Goal: Check status: Check status

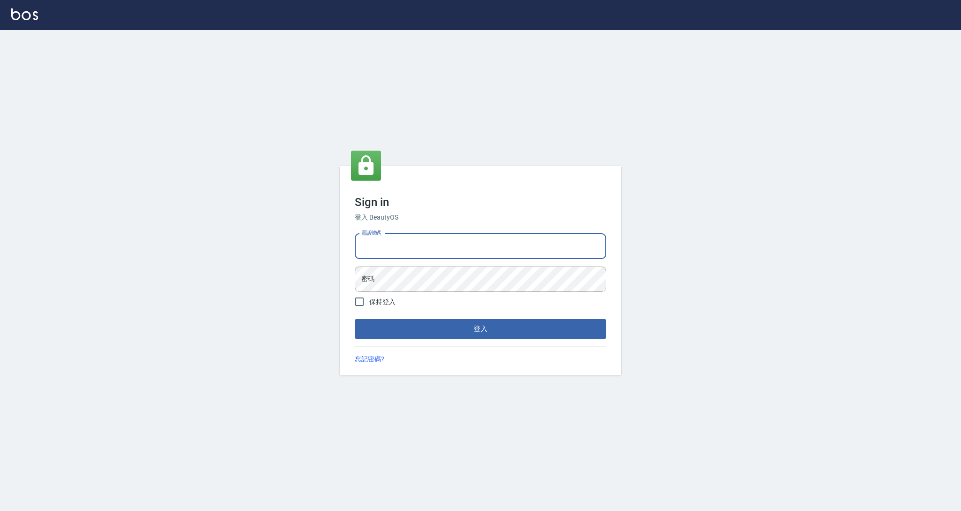
click at [445, 247] on input "電話號碼" at bounding box center [480, 246] width 251 height 25
click at [444, 249] on input "電話號碼" at bounding box center [480, 246] width 251 height 25
type input "0424526080"
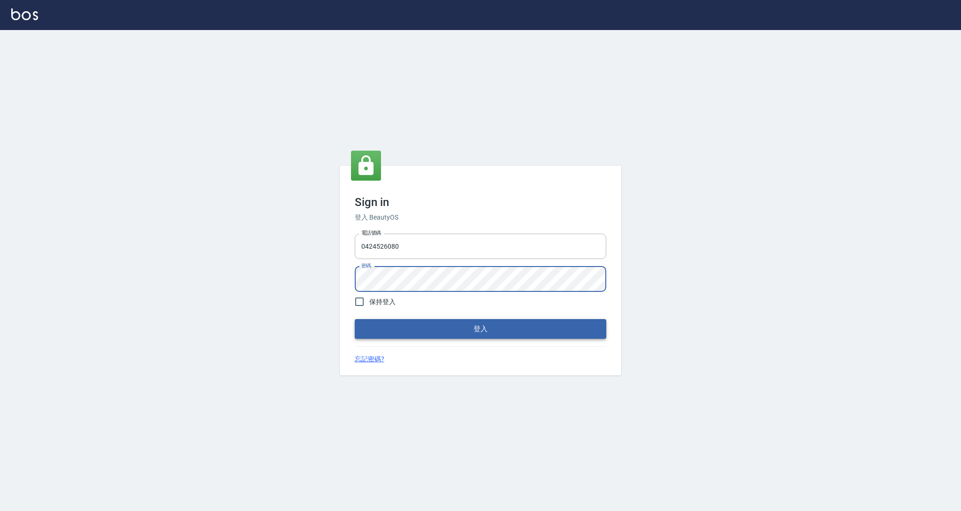
click at [409, 333] on button "登入" at bounding box center [480, 329] width 251 height 20
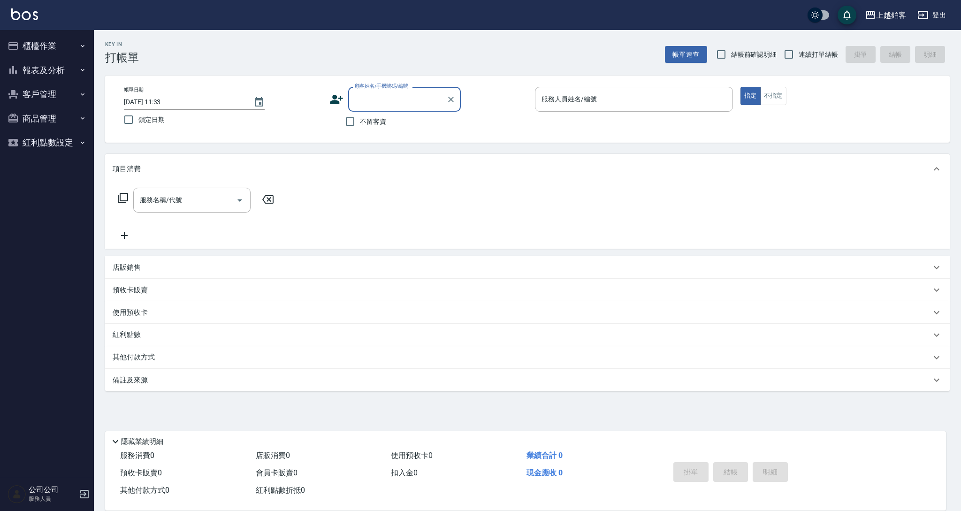
click at [46, 73] on button "報表及分析" at bounding box center [47, 70] width 86 height 24
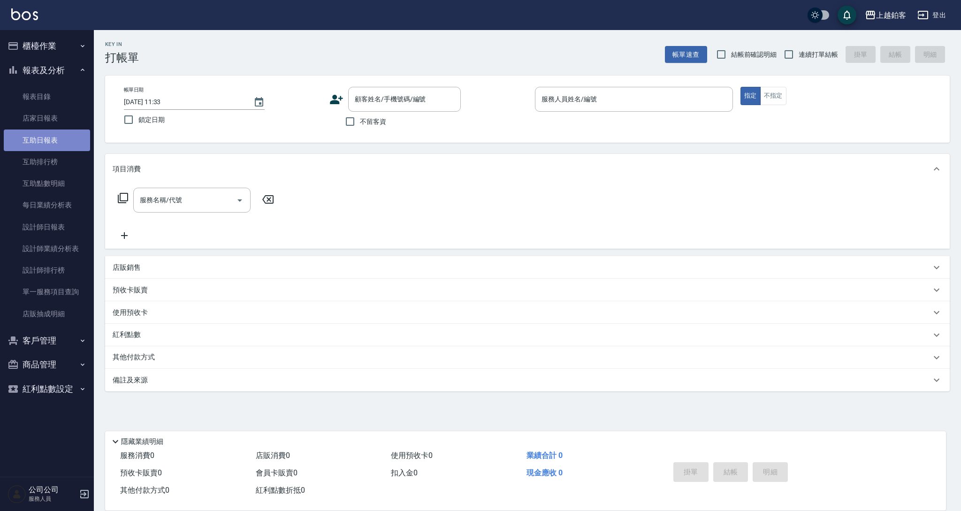
click at [63, 133] on link "互助日報表" at bounding box center [47, 140] width 86 height 22
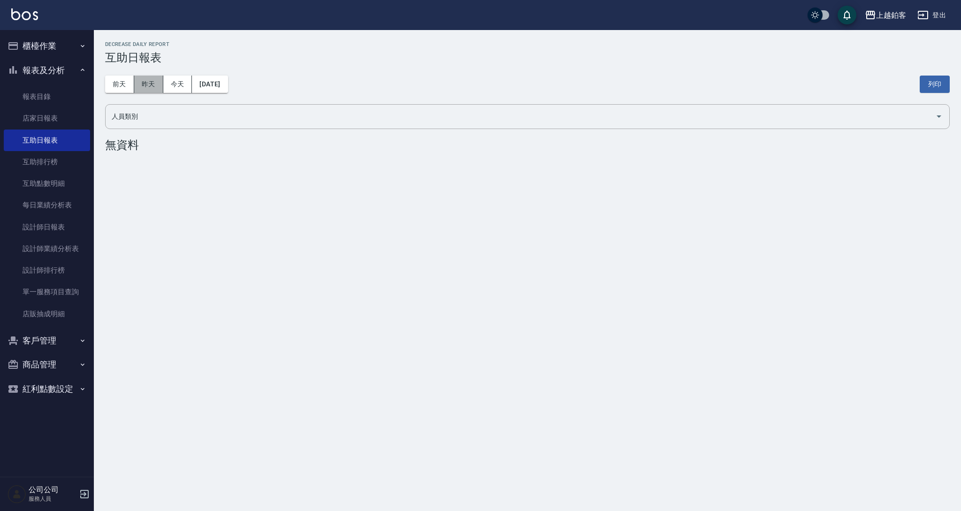
click at [155, 84] on button "昨天" at bounding box center [148, 84] width 29 height 17
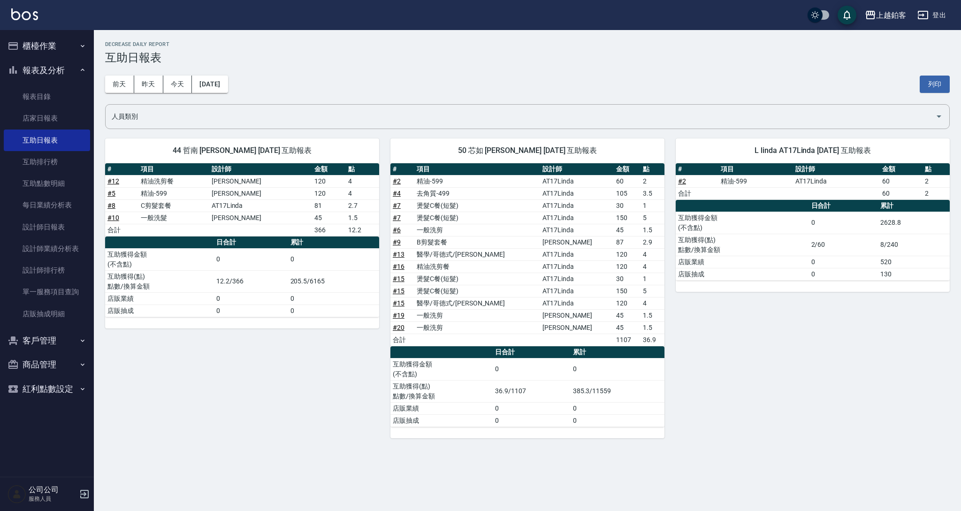
scroll to position [0, 0]
click at [240, 442] on div "上越鉑客 [DATE] 互助日報表 列印時間： [DATE][PHONE_NUMBER]:33 Decrease Daily Report 互助日報表 [DA…" at bounding box center [527, 239] width 867 height 419
click at [330, 495] on div "上越鉑客 [DATE] 互助日報表 列印時間： [DATE][PHONE_NUMBER]:33 Decrease Daily Report 互助日報表 [DA…" at bounding box center [480, 255] width 961 height 511
click at [496, 506] on div "上越鉑客 [DATE] 互助日報表 列印時間： [DATE][PHONE_NUMBER]:33 Decrease Daily Report 互助日報表 [DA…" at bounding box center [480, 255] width 961 height 511
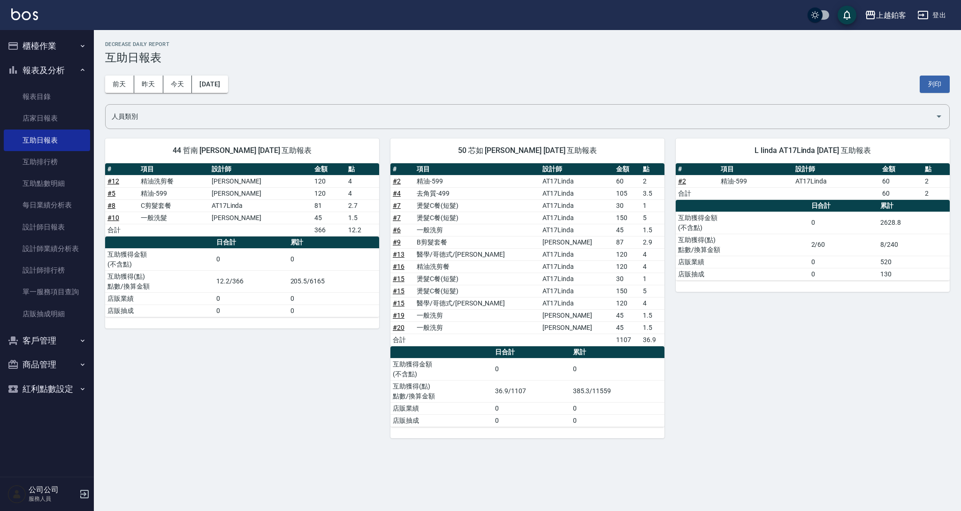
click at [481, 445] on div "上越鉑客 [DATE] 互助日報表 列印時間： [DATE][PHONE_NUMBER]:33 Decrease Daily Report 互助日報表 [DA…" at bounding box center [527, 239] width 867 height 419
drag, startPoint x: 323, startPoint y: 503, endPoint x: 327, endPoint y: 492, distance: 11.9
click at [324, 501] on div "上越鉑客 [DATE] 互助日報表 列印時間： [DATE][PHONE_NUMBER]:33 Decrease Daily Report 互助日報表 [DA…" at bounding box center [480, 255] width 961 height 511
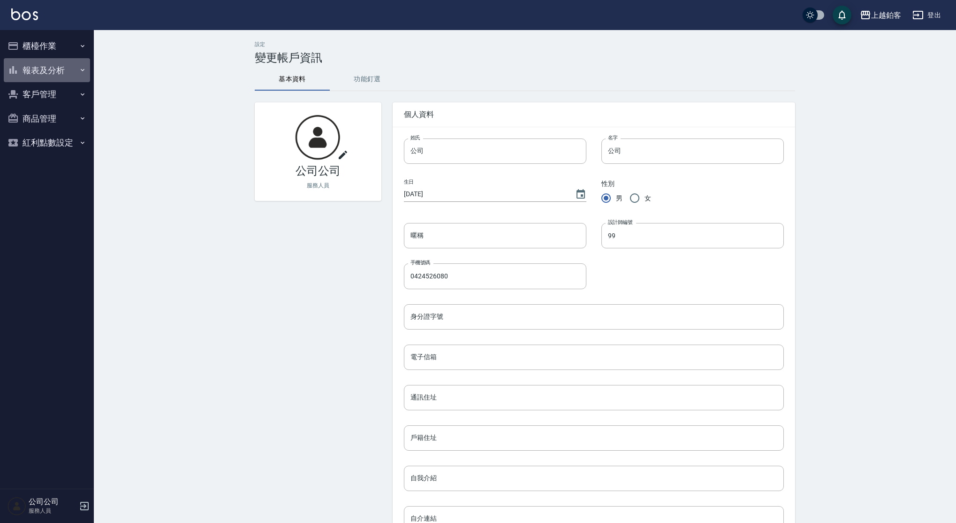
click at [54, 68] on button "報表及分析" at bounding box center [47, 70] width 86 height 24
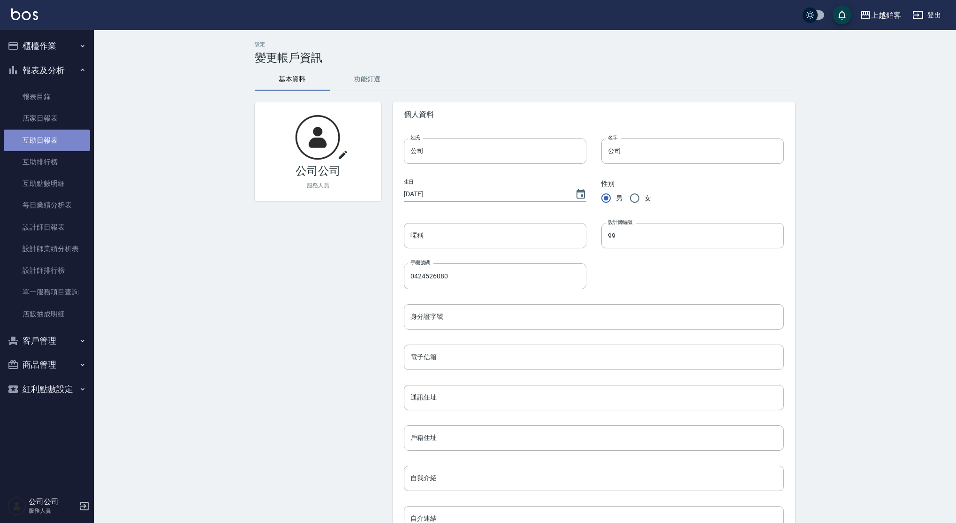
click at [63, 134] on link "互助日報表" at bounding box center [47, 140] width 86 height 22
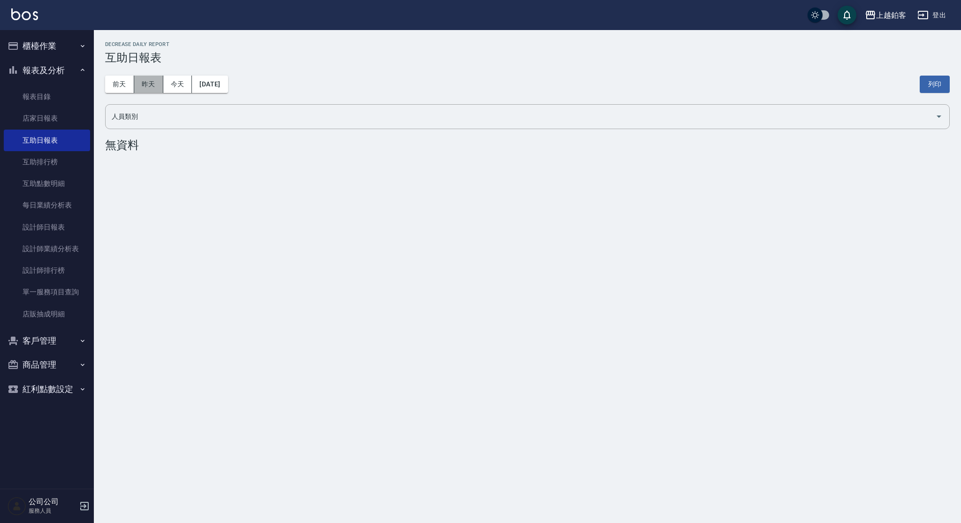
click at [150, 91] on button "昨天" at bounding box center [148, 84] width 29 height 17
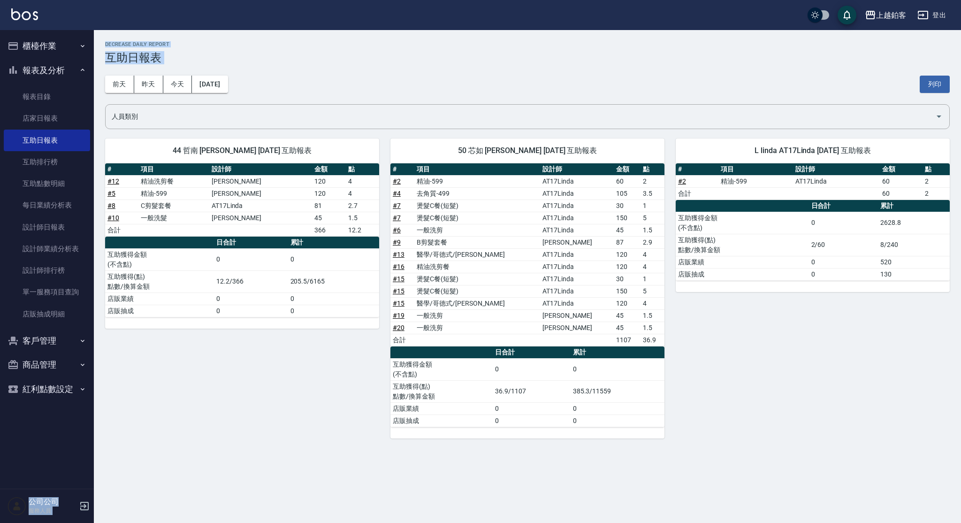
drag, startPoint x: 957, startPoint y: 14, endPoint x: 919, endPoint y: 44, distance: 48.0
click at [919, 66] on div "上越鉑客 登出 櫃檯作業 打帳單 帳單列表 現金收支登錄 每日結帳 排班表 現場電腦打卡 報表及分析 報表目錄 店家日報表 互助日報表 互助排行榜 互助點數明…" at bounding box center [480, 261] width 961 height 523
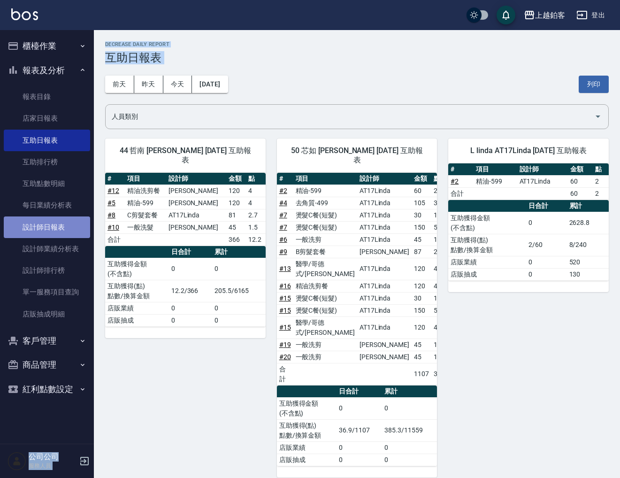
click at [73, 218] on link "設計師日報表" at bounding box center [47, 227] width 86 height 22
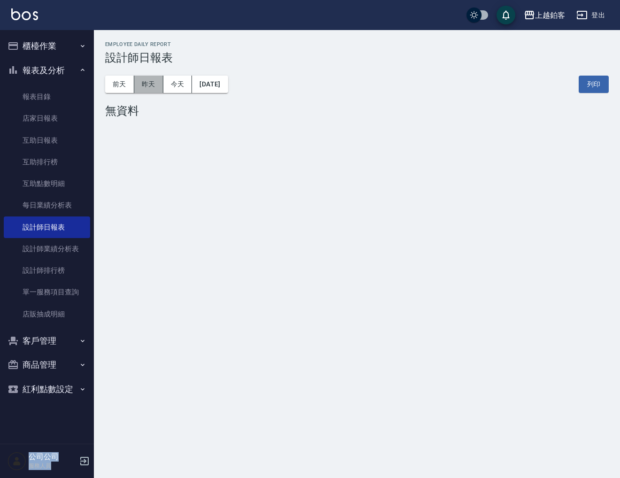
click at [138, 87] on button "昨天" at bounding box center [148, 84] width 29 height 17
